Goal: Task Accomplishment & Management: Manage account settings

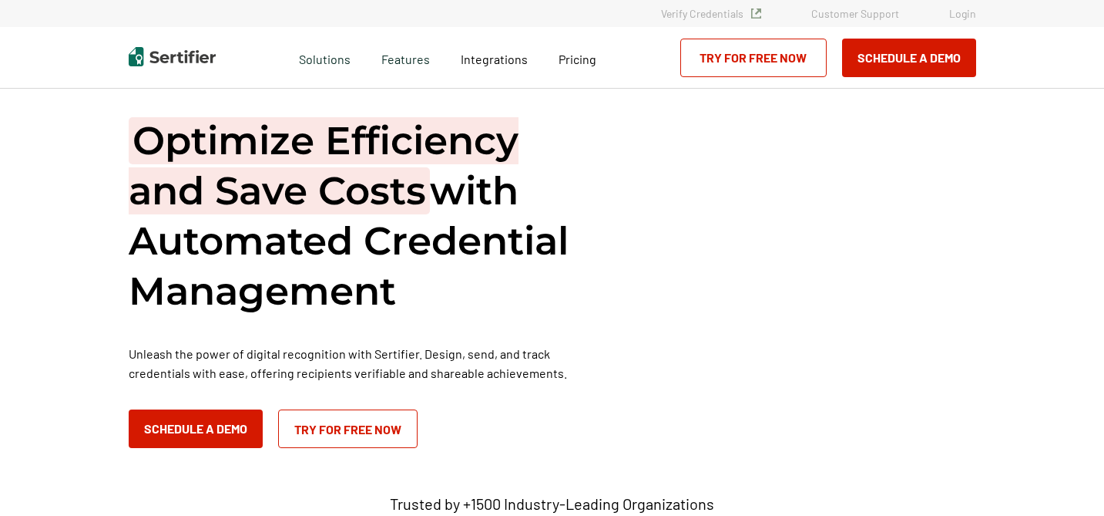
click at [955, 13] on link "Login" at bounding box center [962, 13] width 27 height 13
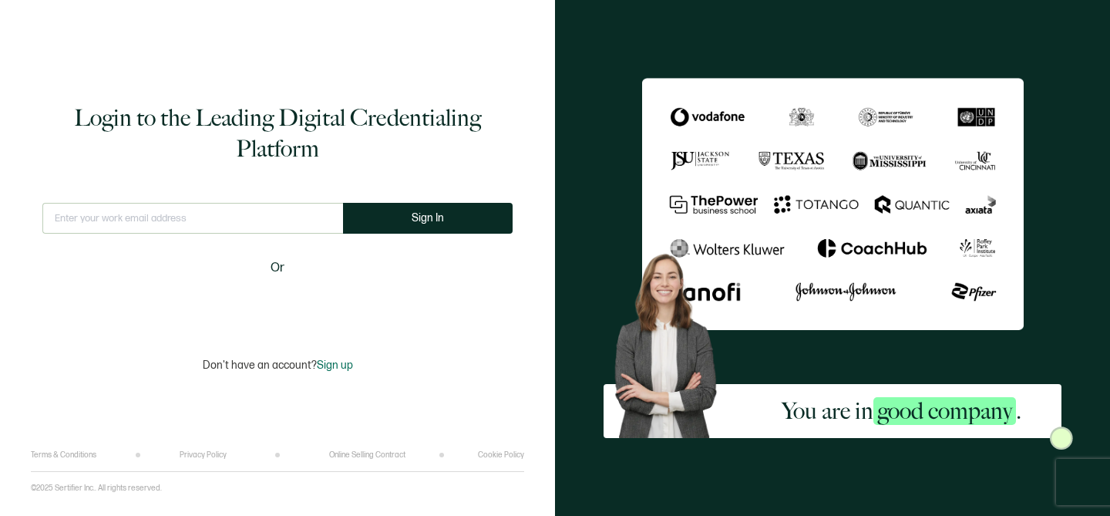
type input "kamran@projectcontrolacademy.com"
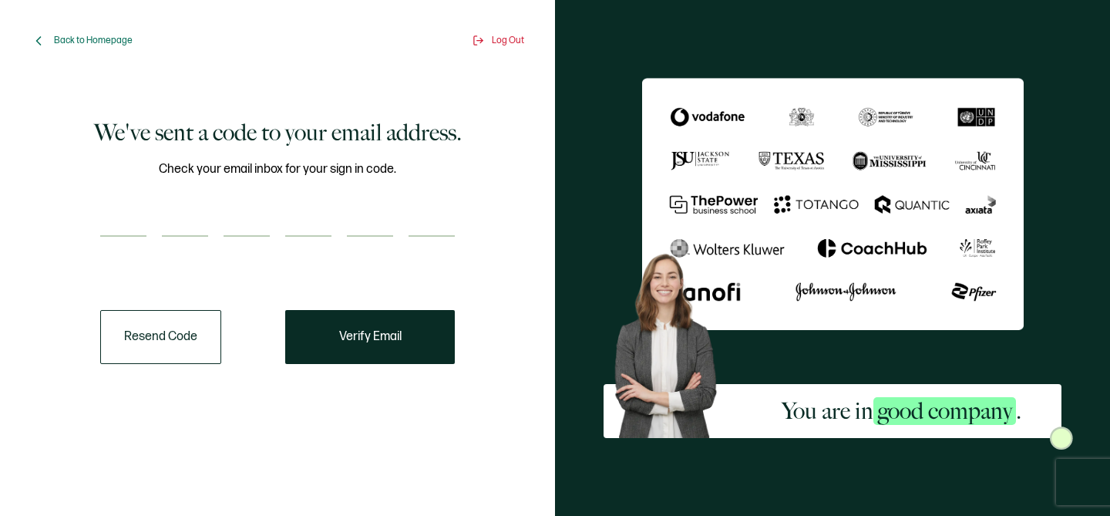
click at [111, 231] on input "number" at bounding box center [123, 221] width 46 height 31
type input "1"
type input "8"
type input "7"
type input "8"
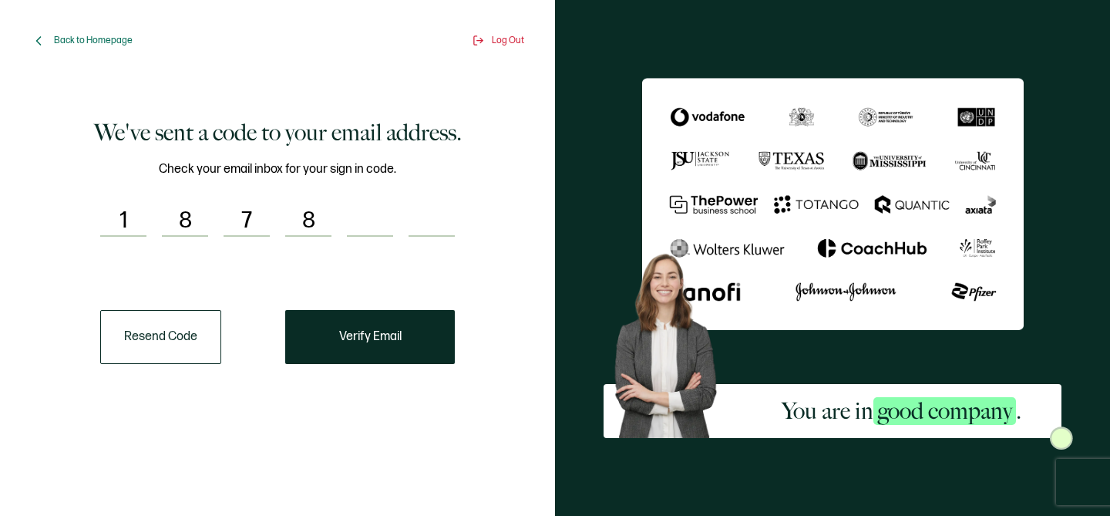
type input "1"
type input "2"
